Goal: Find specific page/section: Find specific page/section

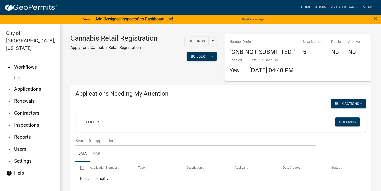
click at [302, 7] on link "Home" at bounding box center [306, 8] width 14 height 10
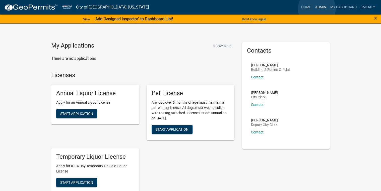
click at [316, 9] on link "Admin" at bounding box center [320, 8] width 15 height 10
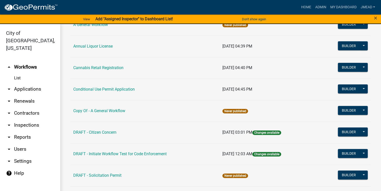
scroll to position [60, 0]
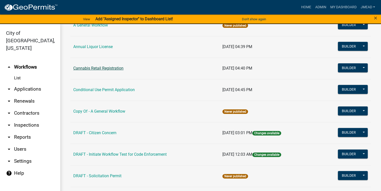
click at [92, 70] on link "Cannabis Retail Registration" at bounding box center [98, 68] width 50 height 5
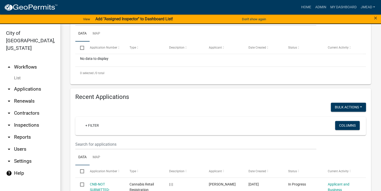
scroll to position [100, 0]
